Goal: Complete application form

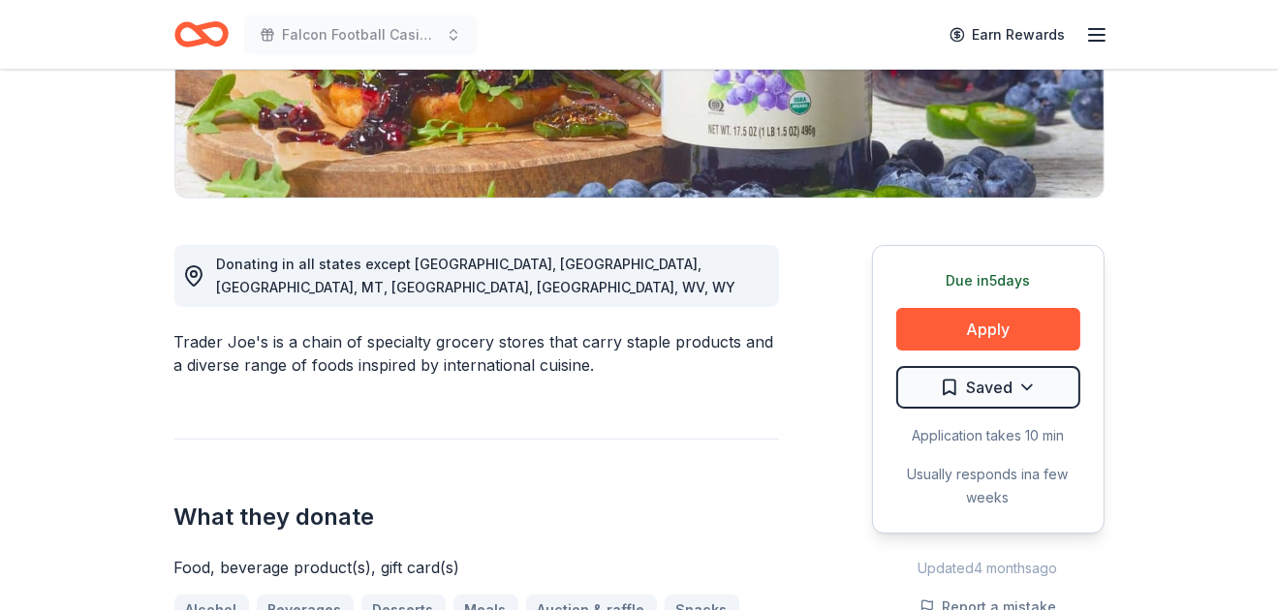
scroll to position [399, 0]
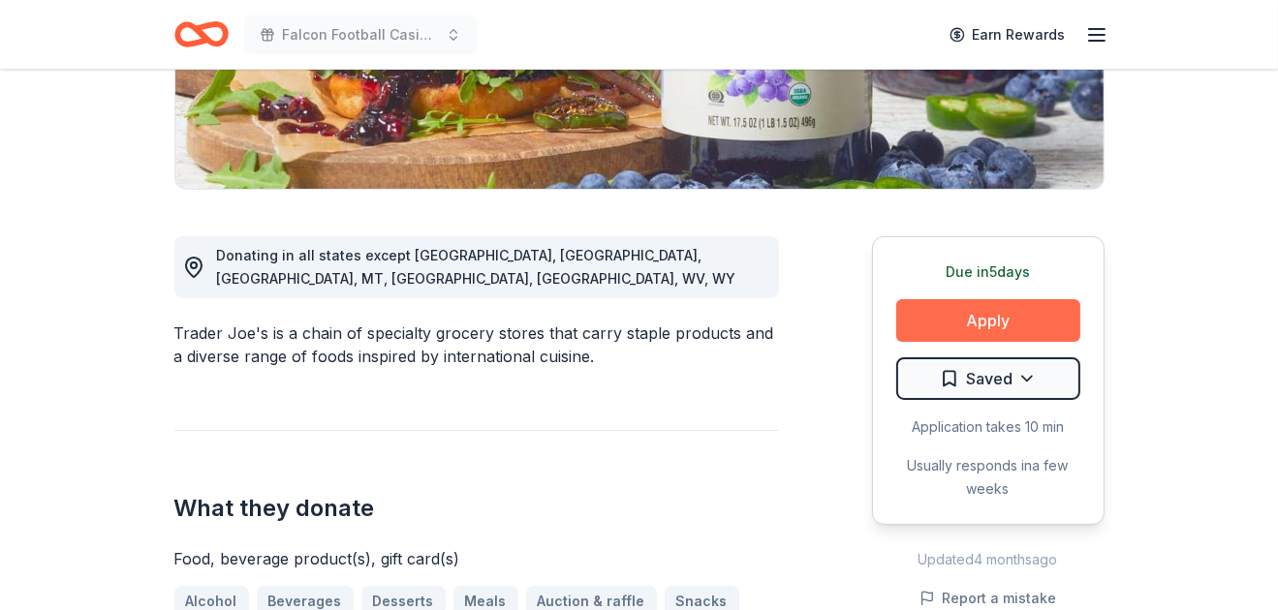
click at [995, 312] on button "Apply" at bounding box center [988, 320] width 184 height 43
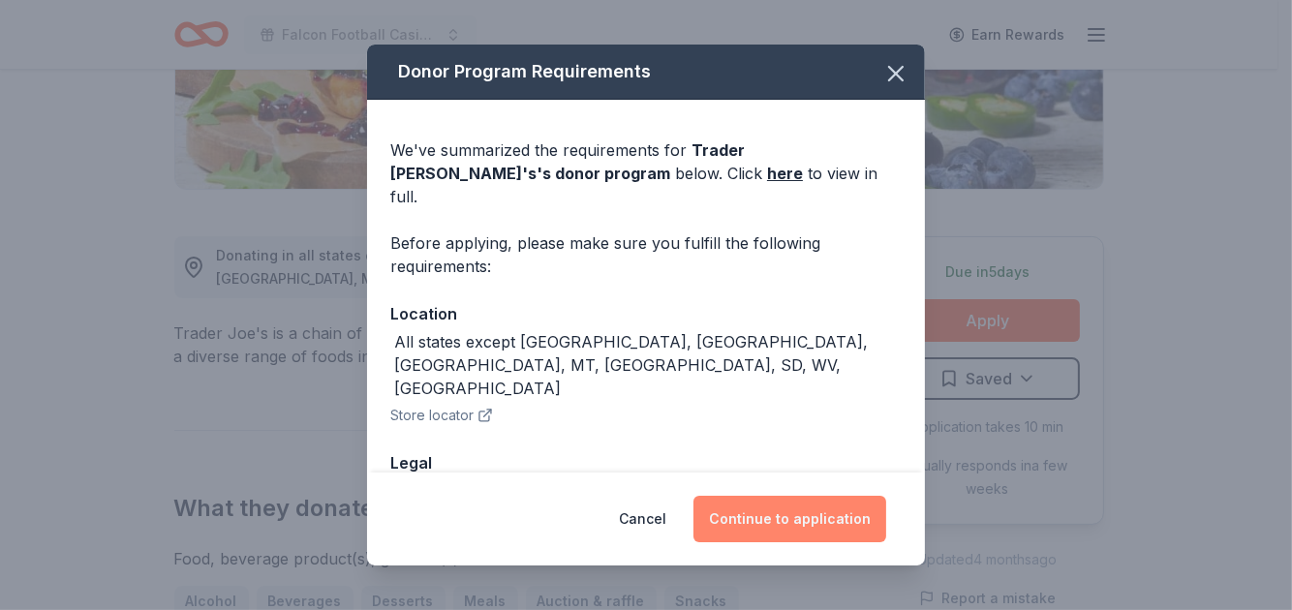
click at [770, 519] on button "Continue to application" at bounding box center [790, 519] width 193 height 46
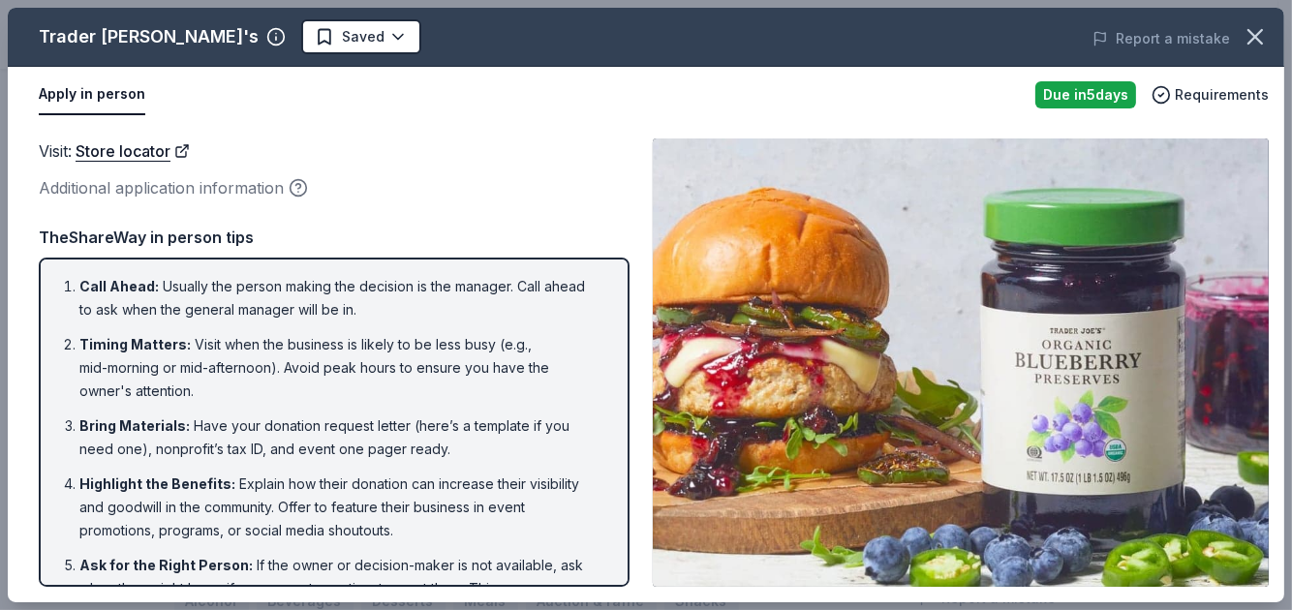
drag, startPoint x: 1288, startPoint y: 172, endPoint x: 1284, endPoint y: 187, distance: 15.0
click at [1277, 187] on div "Trader Joe's Saved Report a mistake Apply in person Due in 5 days Requirements …" at bounding box center [646, 305] width 1292 height 610
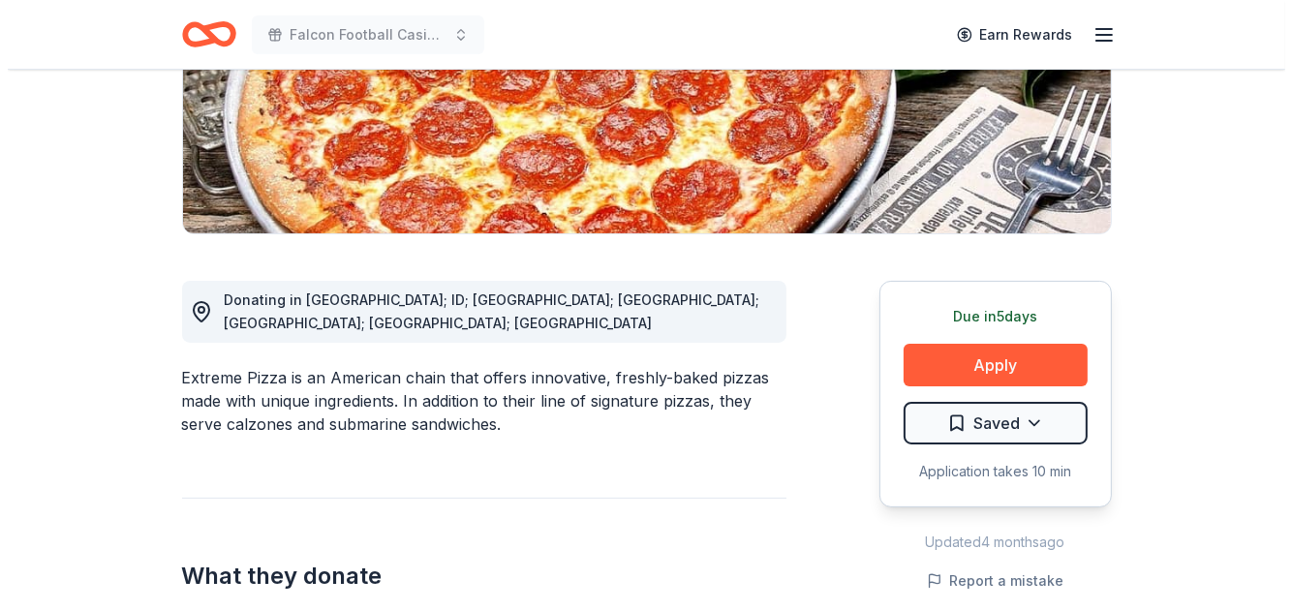
scroll to position [362, 0]
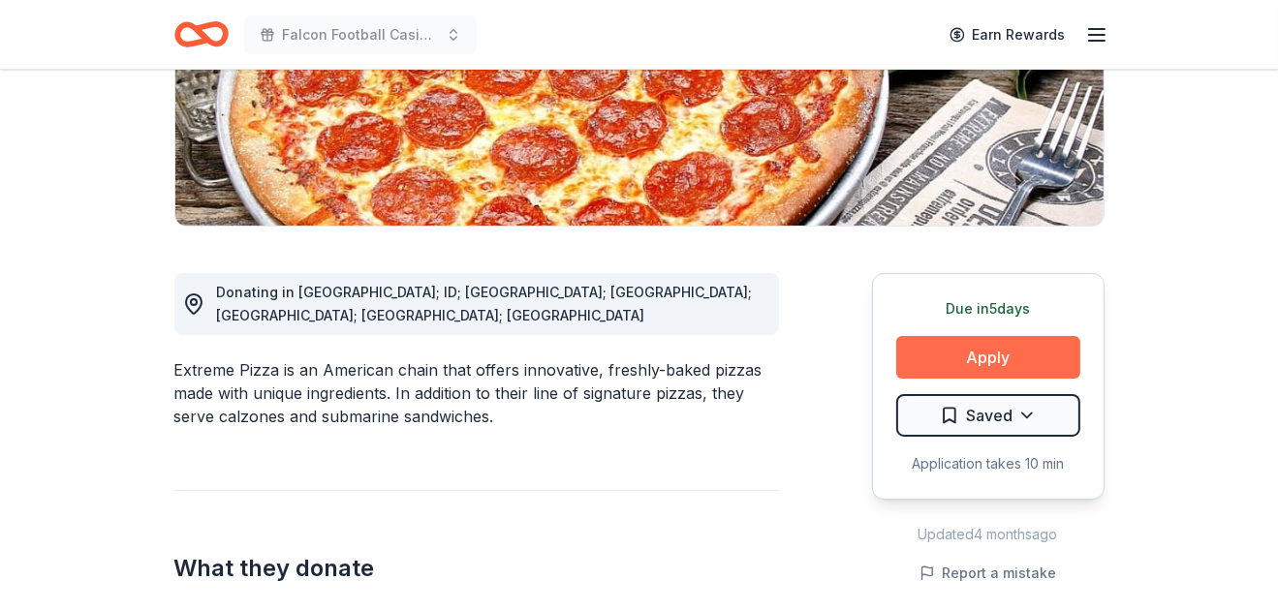
click at [1005, 342] on button "Apply" at bounding box center [988, 357] width 184 height 43
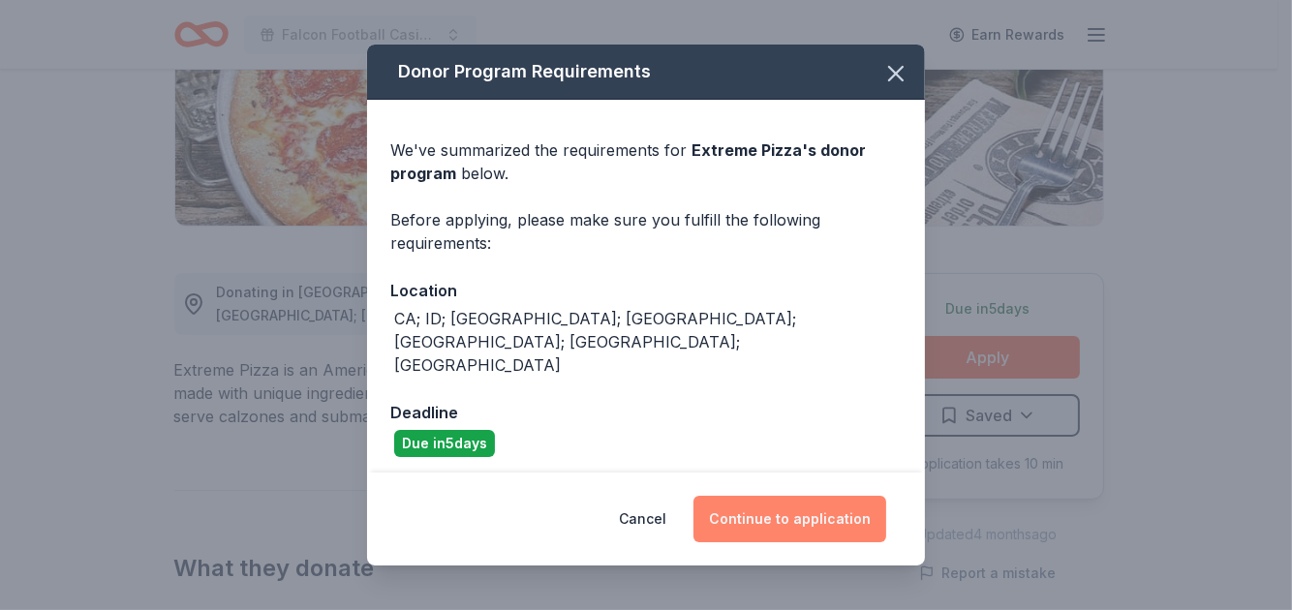
click at [776, 507] on button "Continue to application" at bounding box center [790, 519] width 193 height 46
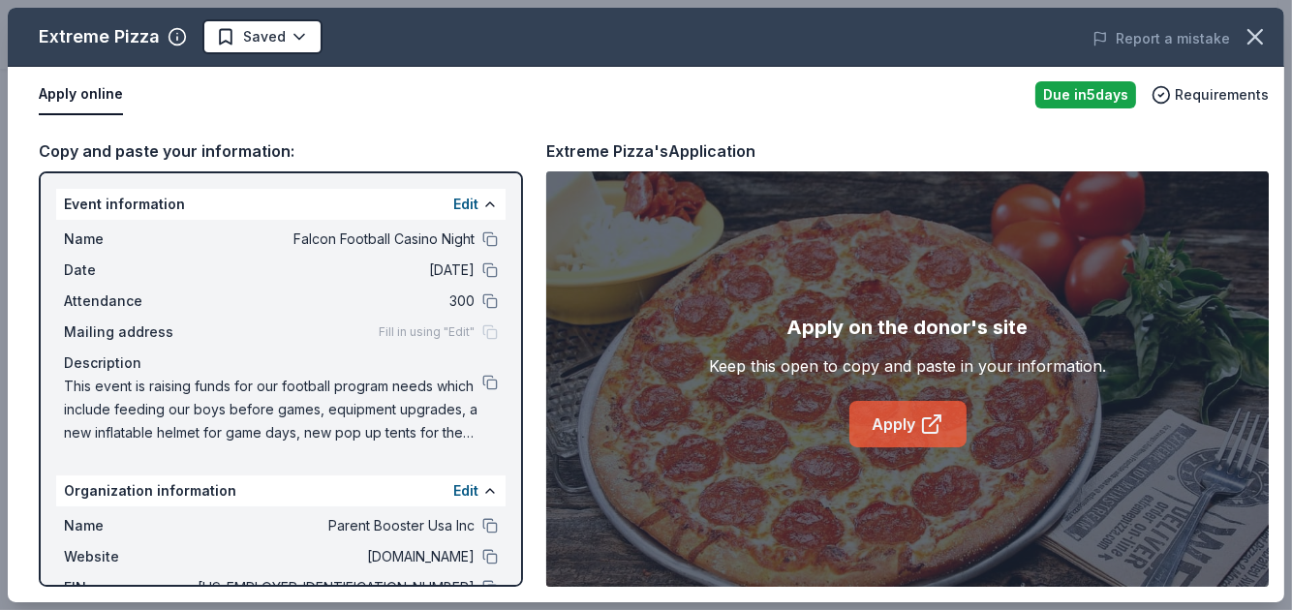
click at [880, 408] on link "Apply" at bounding box center [908, 424] width 117 height 46
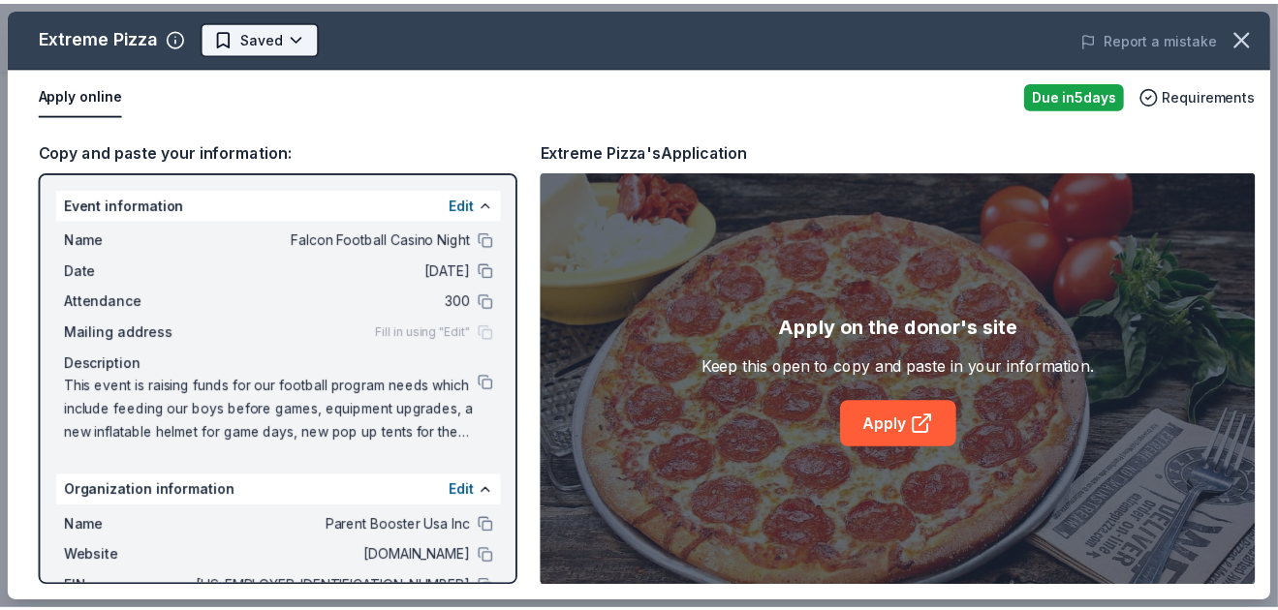
scroll to position [0, 0]
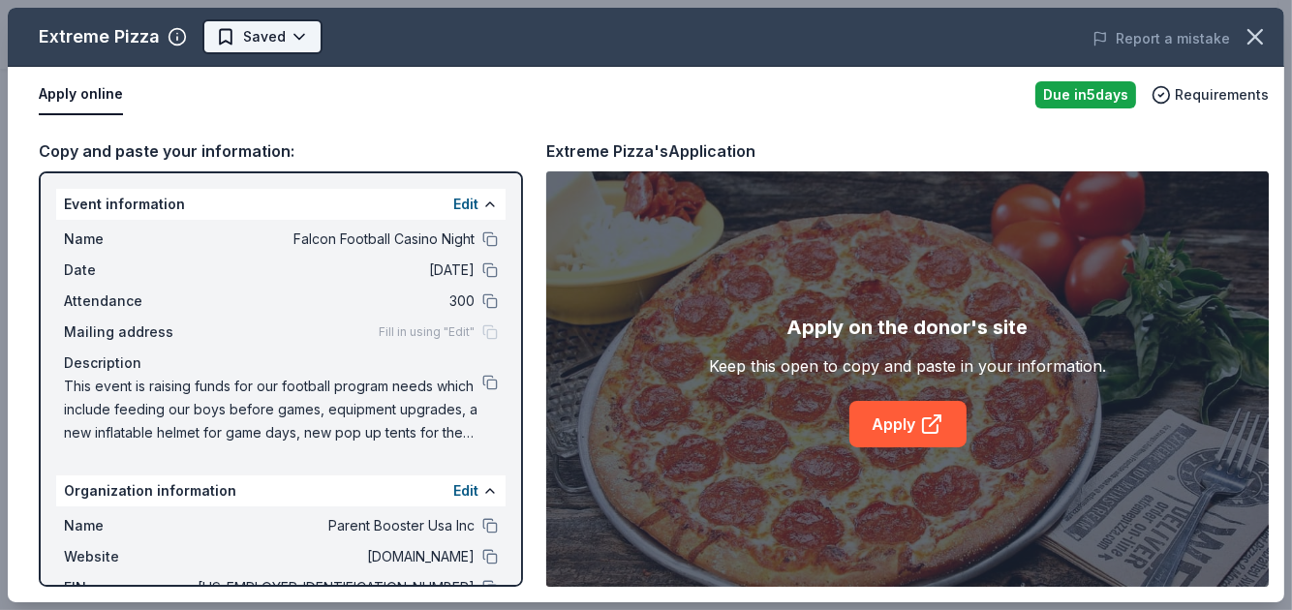
click at [267, 36] on body "Falcon Football Casino Night Earn Rewards Due [DATE] Share Extreme Pizza New 4%…" at bounding box center [639, 305] width 1278 height 610
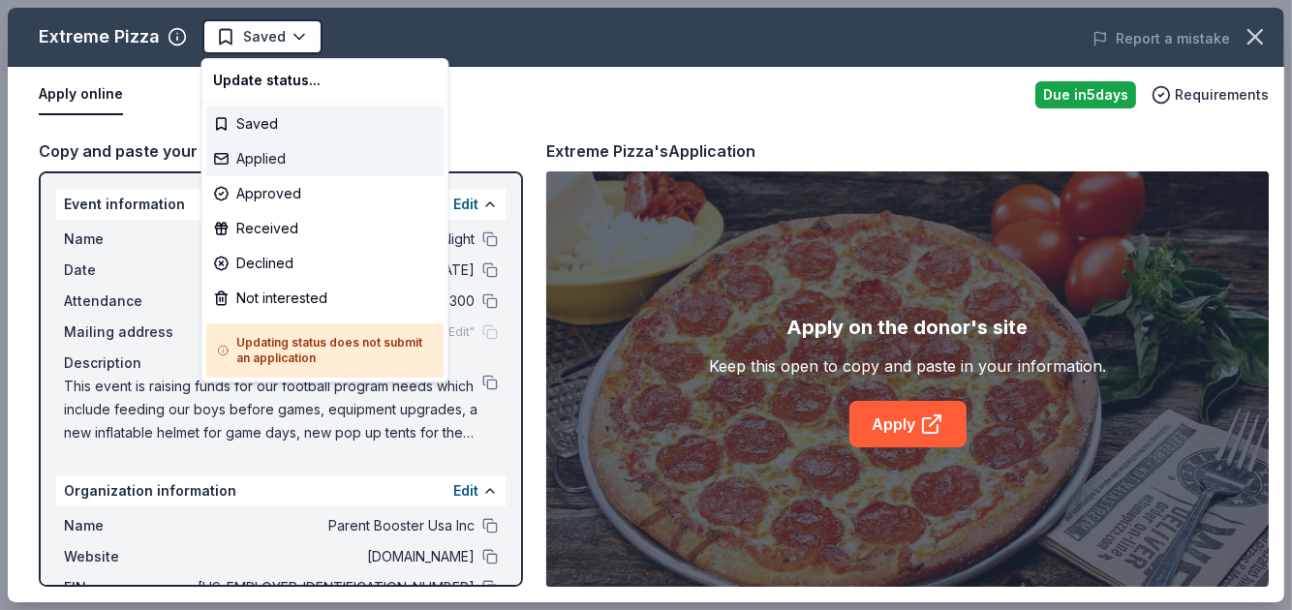
click at [304, 157] on div "Applied" at bounding box center [325, 158] width 238 height 35
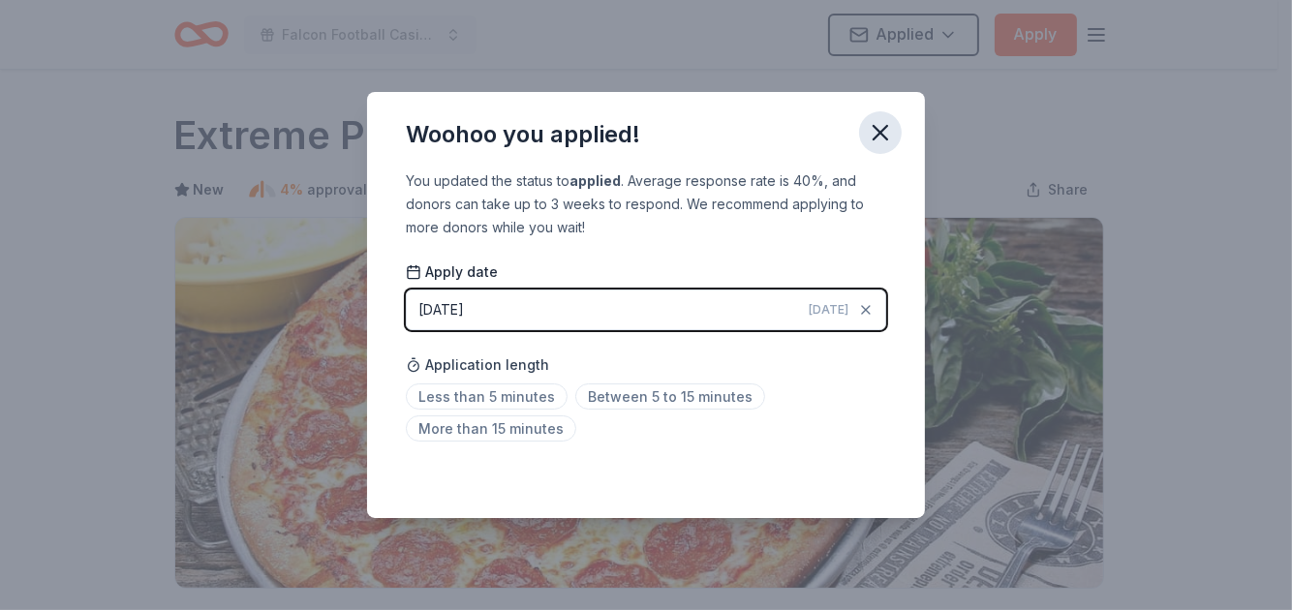
click at [877, 139] on icon "button" at bounding box center [880, 132] width 27 height 27
